Goal: Task Accomplishment & Management: Use online tool/utility

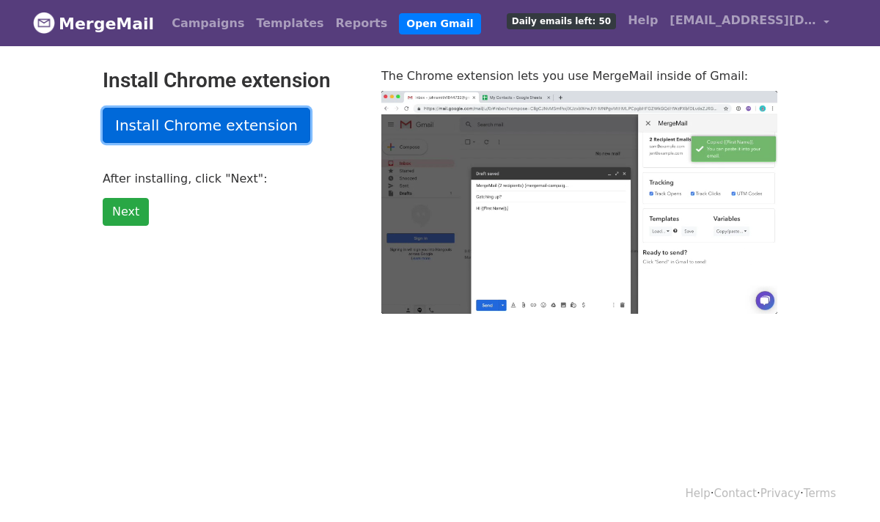
click at [146, 123] on link "Install Chrome extension" at bounding box center [206, 125] width 207 height 35
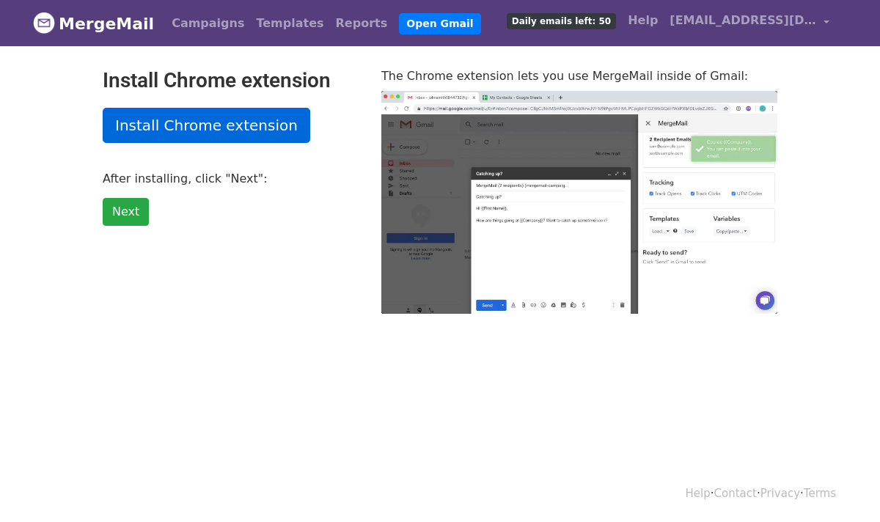
type input "63.24"
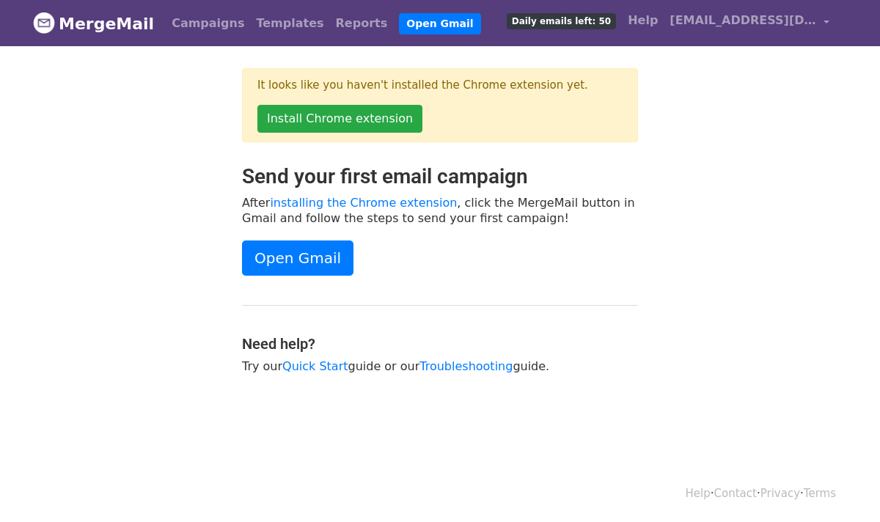
click at [518, 263] on div "Open Gmail" at bounding box center [440, 257] width 396 height 35
click at [372, 123] on link "Install Chrome extension" at bounding box center [339, 119] width 165 height 28
click at [304, 252] on link "Open Gmail" at bounding box center [297, 257] width 111 height 35
